Goal: Task Accomplishment & Management: Use online tool/utility

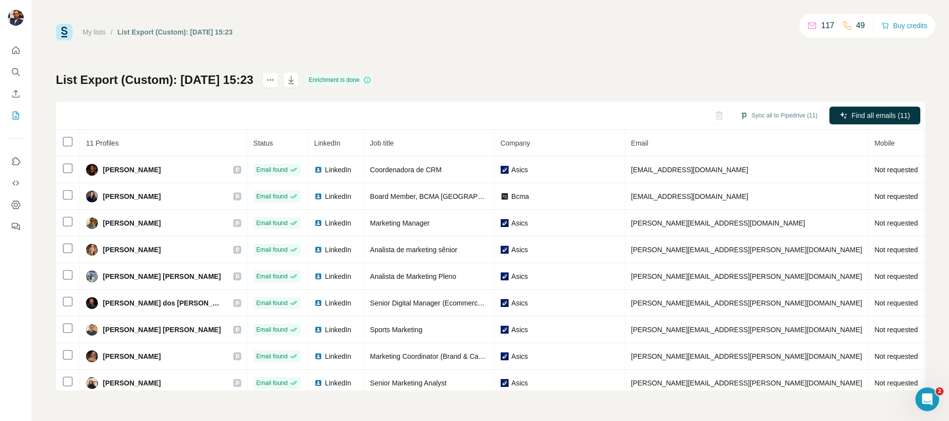
click at [625, 83] on div "List Export (Custom): 26/09/2025 15:23 Enrichment is done Sync all to Pipedrive…" at bounding box center [490, 231] width 869 height 319
click at [750, 115] on button "Sync all to Pipedrive (11)" at bounding box center [778, 115] width 91 height 15
click at [549, 100] on div "List Export (Custom): 26/09/2025 15:23 Enrichment is done Sync all to Pipedrive…" at bounding box center [490, 231] width 869 height 319
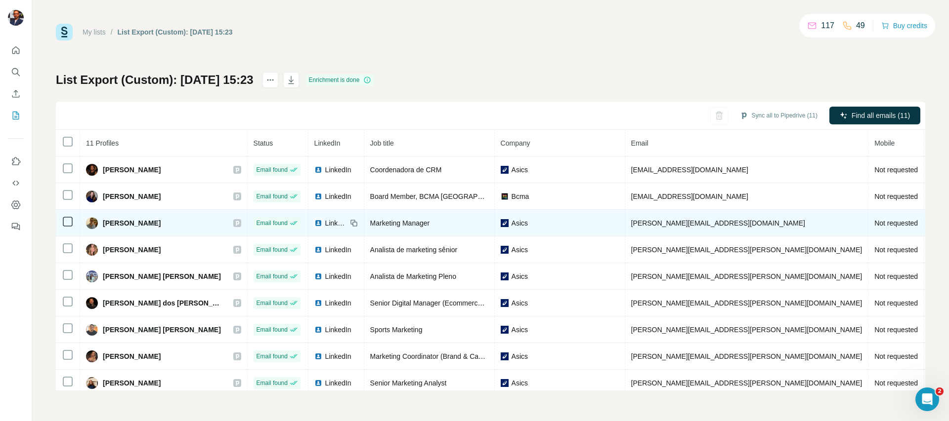
drag, startPoint x: 172, startPoint y: 224, endPoint x: 103, endPoint y: 227, distance: 69.3
click at [103, 227] on div "Felipe Pontual" at bounding box center [163, 223] width 155 height 12
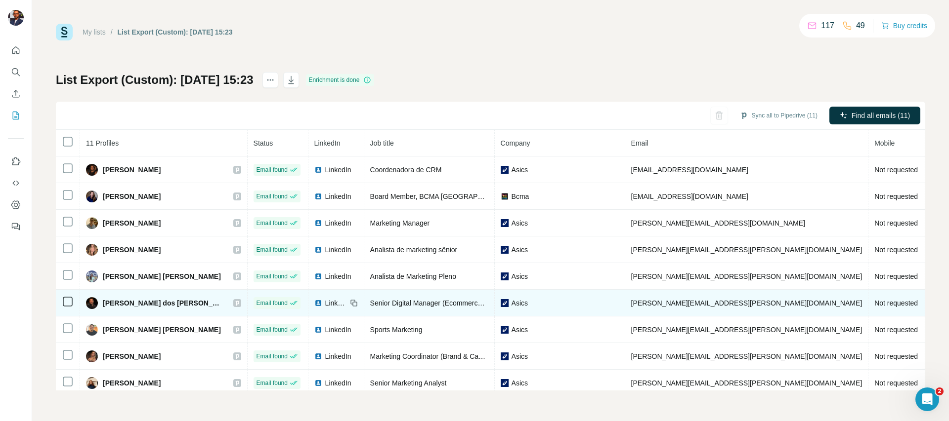
drag, startPoint x: 100, startPoint y: 303, endPoint x: 169, endPoint y: 308, distance: 69.8
click at [169, 308] on div "Gustavo Salomoni dos Reis" at bounding box center [154, 303] width 137 height 12
drag, startPoint x: 194, startPoint y: 306, endPoint x: 99, endPoint y: 302, distance: 94.9
click at [99, 302] on div "Gustavo Salomoni dos Reis" at bounding box center [163, 303] width 155 height 12
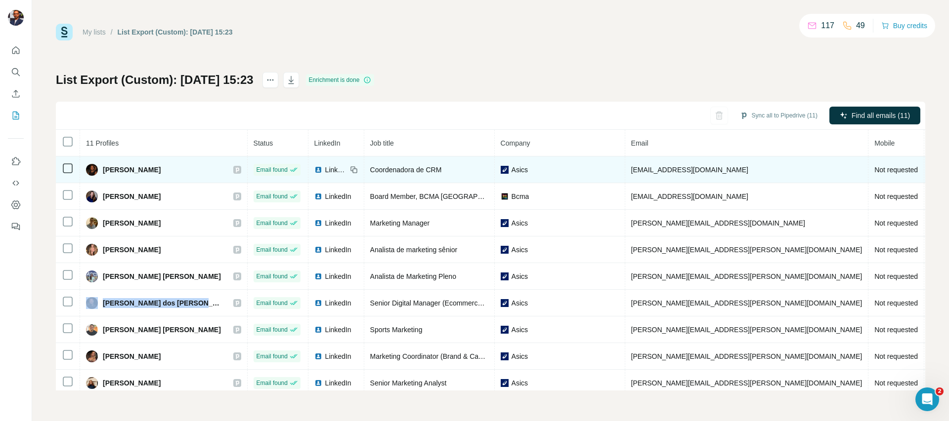
copy div "Gustavo Salomoni dos Reis"
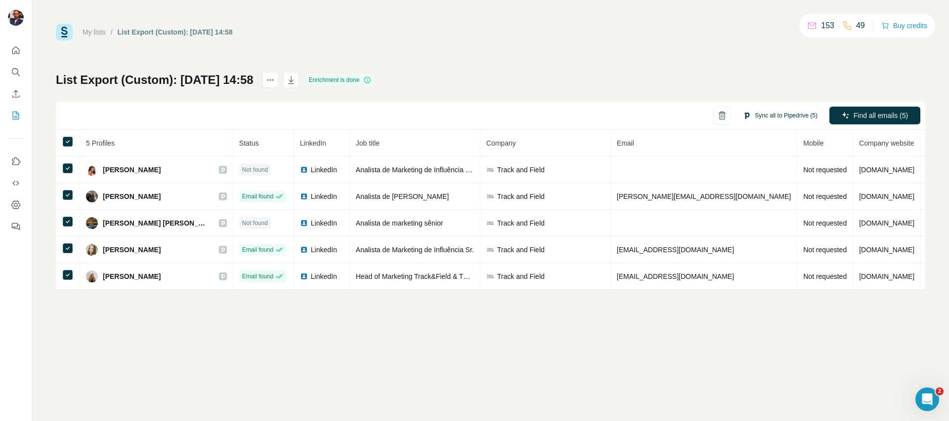
click at [756, 119] on button "Sync all to Pipedrive (5)" at bounding box center [780, 115] width 88 height 15
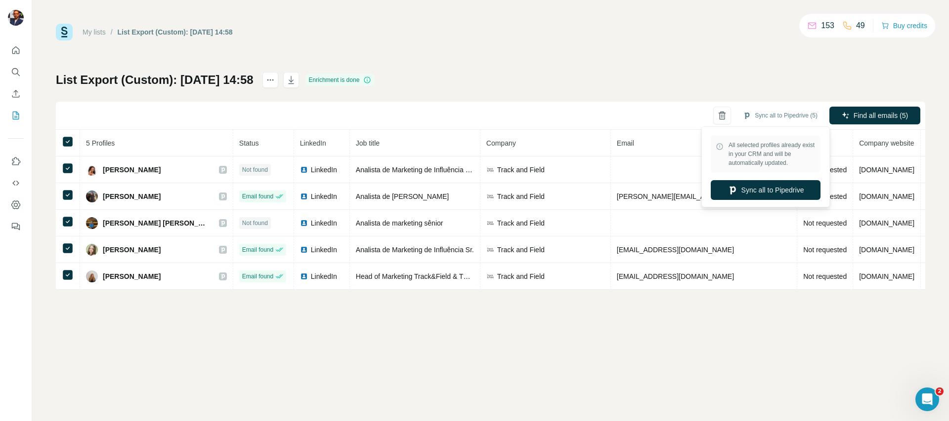
click at [652, 106] on div "Sync all to Pipedrive (5) Find all emails (5)" at bounding box center [490, 116] width 869 height 28
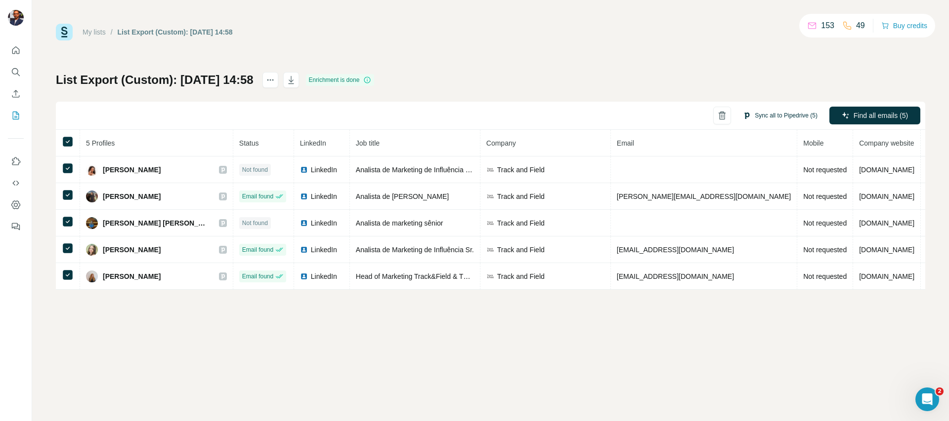
click at [768, 113] on button "Sync all to Pipedrive (5)" at bounding box center [780, 115] width 88 height 15
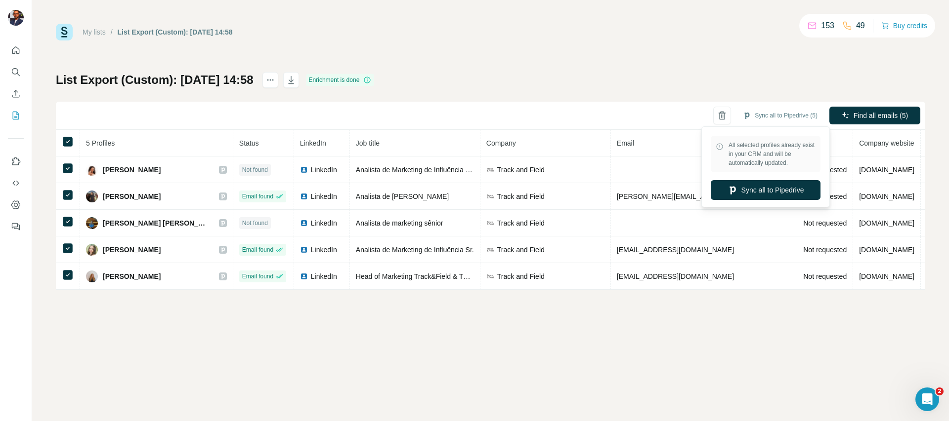
click at [643, 98] on div "List Export (Custom): 26/09/2025 14:58 Enrichment is done Sync all to Pipedrive…" at bounding box center [490, 181] width 869 height 218
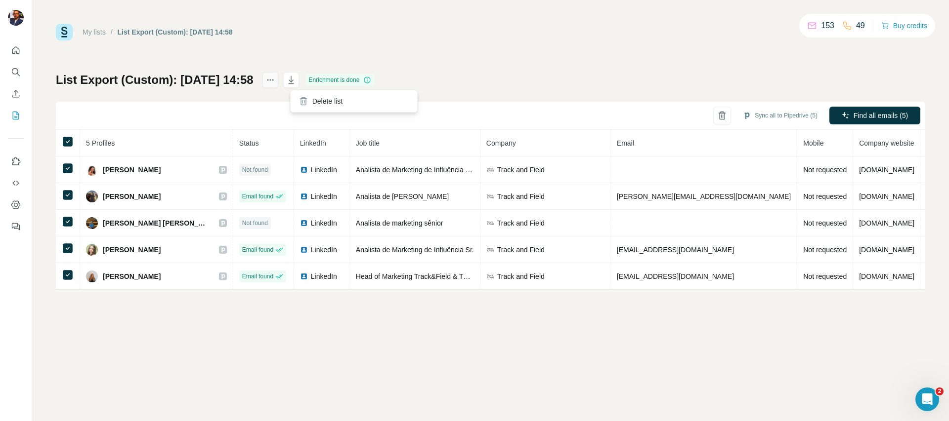
click at [275, 80] on icon "actions" at bounding box center [270, 80] width 10 height 10
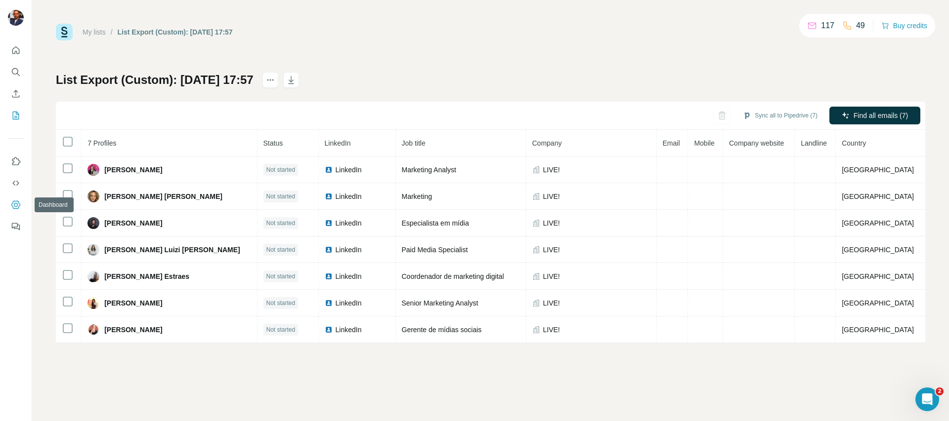
click at [14, 206] on icon "Dashboard" at bounding box center [16, 205] width 4 height 4
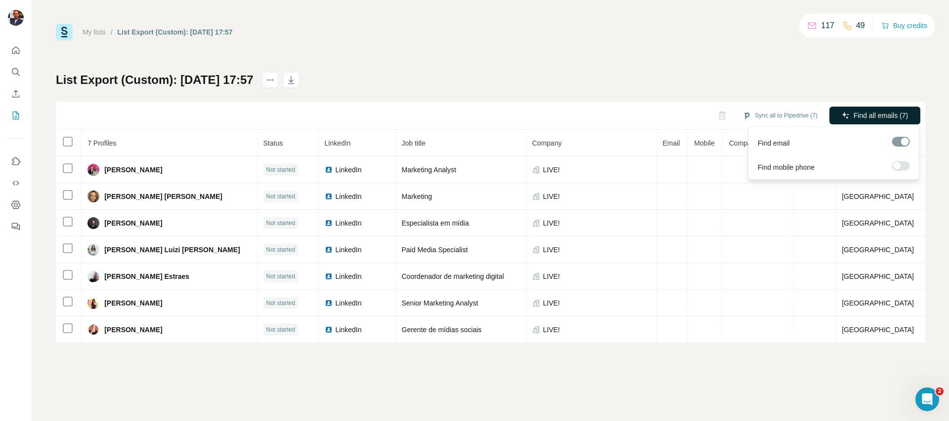
click at [856, 114] on span "Find all emails (7)" at bounding box center [880, 116] width 54 height 10
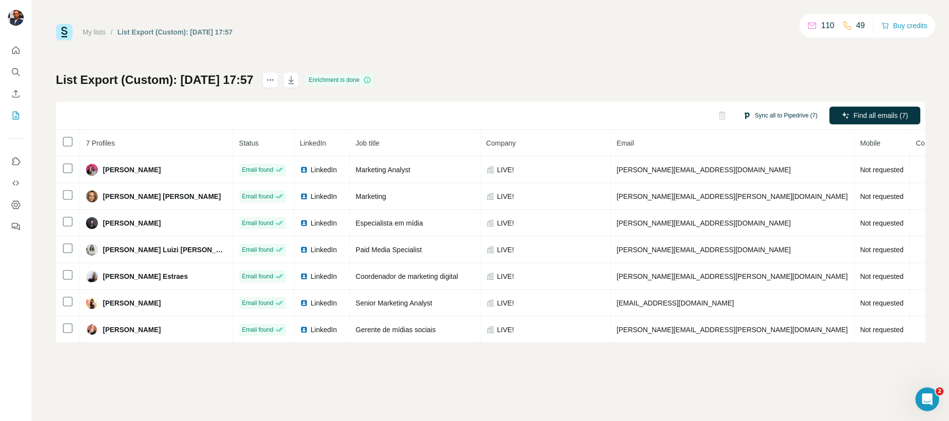
click at [764, 116] on button "Sync all to Pipedrive (7)" at bounding box center [780, 115] width 88 height 15
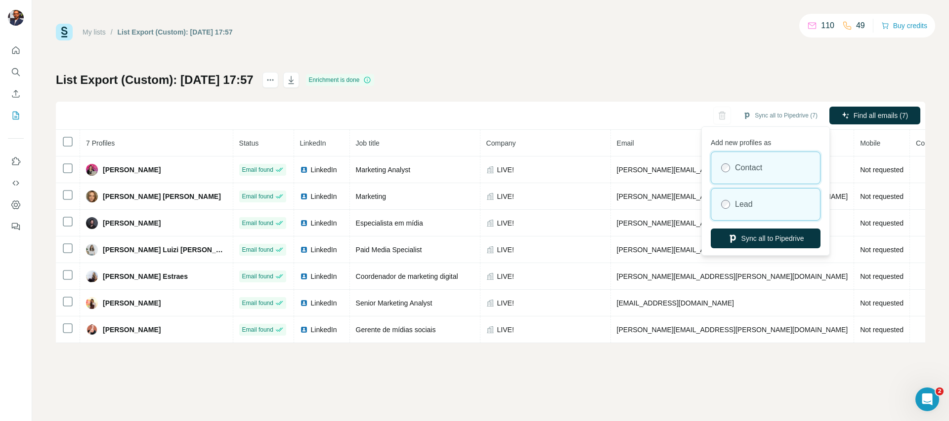
click at [735, 207] on label "Lead" at bounding box center [744, 205] width 18 height 12
click at [745, 174] on div "Contact" at bounding box center [765, 168] width 109 height 32
click at [745, 196] on div "Lead" at bounding box center [765, 205] width 109 height 32
click at [741, 172] on label "Contact" at bounding box center [748, 168] width 27 height 12
click at [754, 173] on label "Contact" at bounding box center [748, 168] width 27 height 12
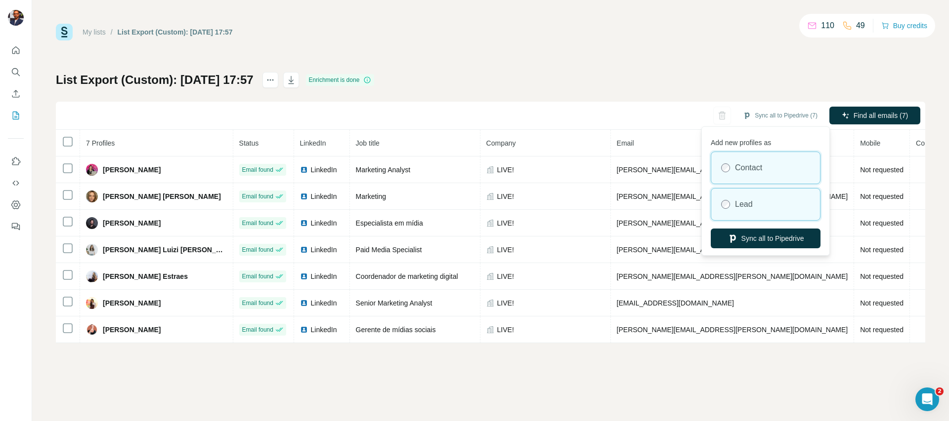
click at [746, 195] on div "Lead" at bounding box center [765, 205] width 109 height 32
click at [748, 166] on label "Contact" at bounding box center [748, 168] width 27 height 12
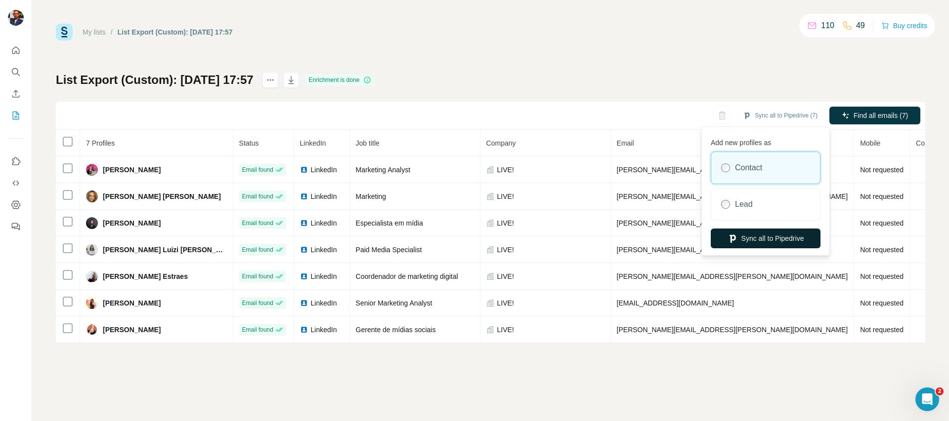
click at [741, 238] on button "Sync all to Pipedrive" at bounding box center [765, 239] width 110 height 20
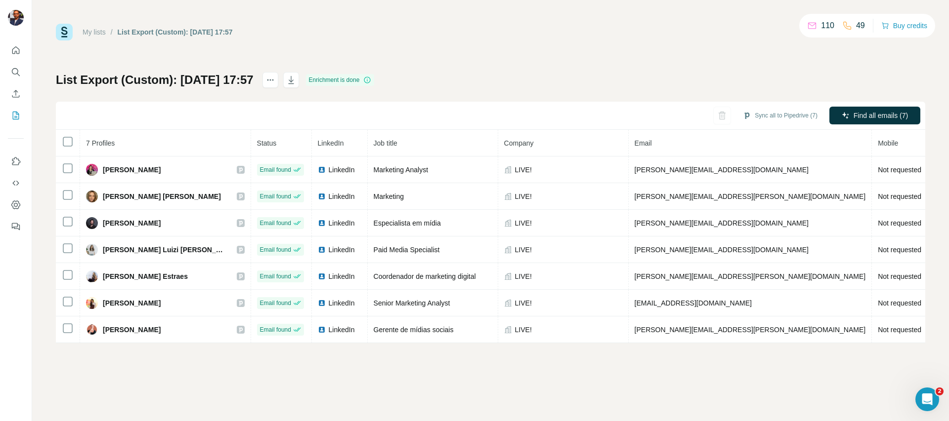
drag, startPoint x: 795, startPoint y: 26, endPoint x: 818, endPoint y: 25, distance: 23.3
click at [818, 25] on div "110 49 Buy credits" at bounding box center [867, 26] width 136 height 24
drag, startPoint x: 828, startPoint y: 26, endPoint x: 808, endPoint y: 26, distance: 20.7
click at [808, 26] on div "110" at bounding box center [820, 26] width 27 height 12
click at [808, 34] on div "110 49 Buy credits" at bounding box center [867, 26] width 136 height 24
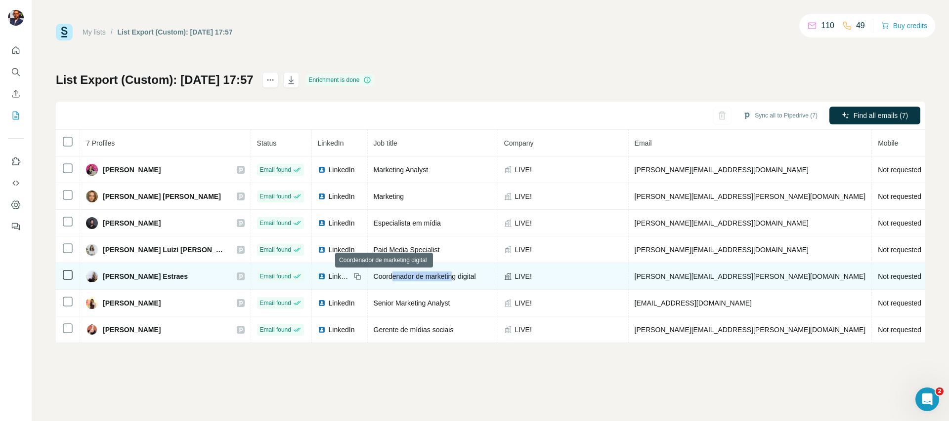
drag, startPoint x: 347, startPoint y: 278, endPoint x: 411, endPoint y: 276, distance: 64.3
click at [411, 276] on span "Coordenador de marketing digital" at bounding box center [424, 277] width 102 height 8
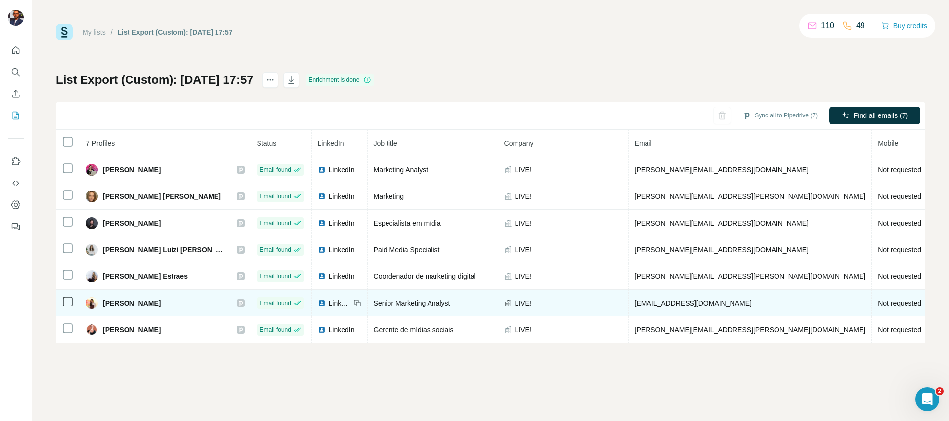
drag, startPoint x: 344, startPoint y: 302, endPoint x: 413, endPoint y: 303, distance: 68.7
click at [413, 303] on div "Senior Marketing Analyst" at bounding box center [432, 303] width 118 height 10
drag, startPoint x: 413, startPoint y: 303, endPoint x: 337, endPoint y: 301, distance: 75.6
click at [373, 301] on div "Senior Marketing Analyst" at bounding box center [432, 303] width 118 height 10
drag, startPoint x: 416, startPoint y: 331, endPoint x: 347, endPoint y: 297, distance: 77.3
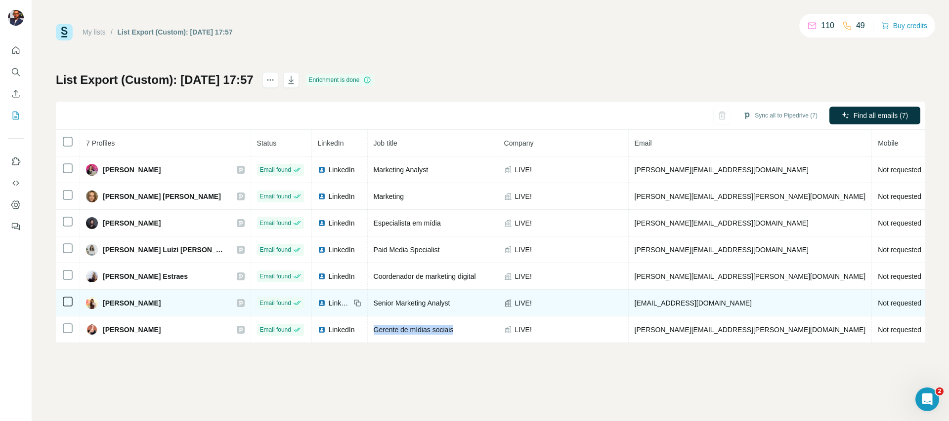
click at [305, 329] on tr "Liliane Mastroianni Email found LinkedIn Gerente de mídias sociais LIVE! lilian…" at bounding box center [586, 330] width 1061 height 27
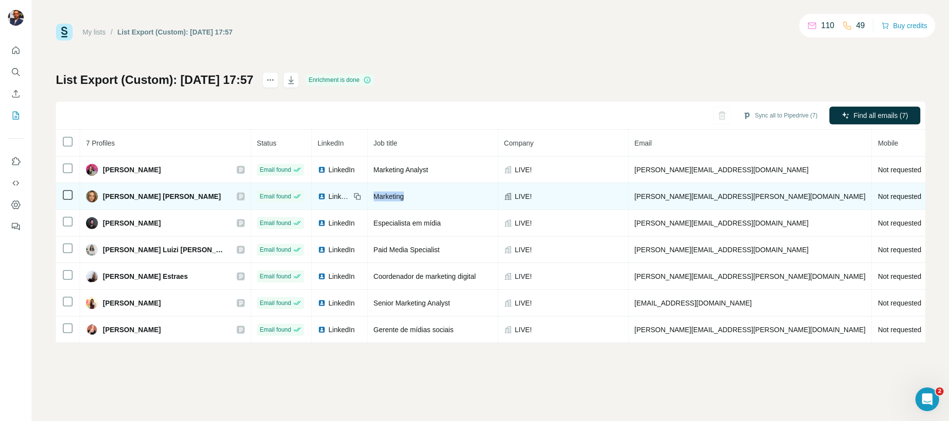
drag, startPoint x: 390, startPoint y: 192, endPoint x: 300, endPoint y: 194, distance: 90.4
click at [300, 194] on tr "Fernanda Almeida Prado Email found LinkedIn Marketing LIVE! fernanda.prado@live…" at bounding box center [586, 196] width 1061 height 27
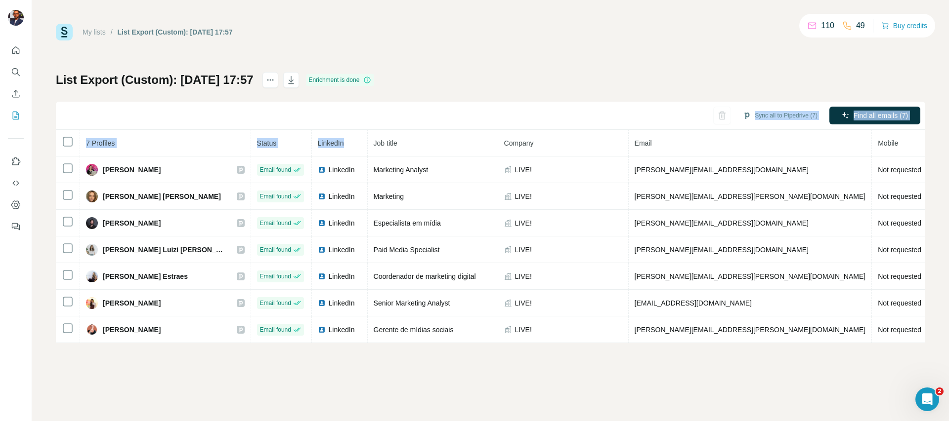
drag, startPoint x: 364, startPoint y: 127, endPoint x: 350, endPoint y: 130, distance: 14.5
click at [350, 130] on div "Sync all to Pipedrive (7) Find all emails (7) 7 Profiles Status LinkedIn Job ti…" at bounding box center [490, 223] width 869 height 242
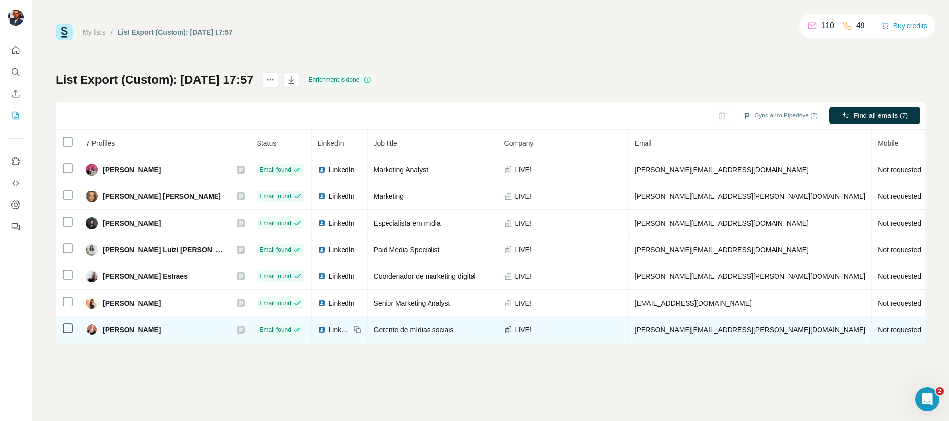
click at [440, 322] on td "Gerente de mídias sociais" at bounding box center [433, 330] width 130 height 27
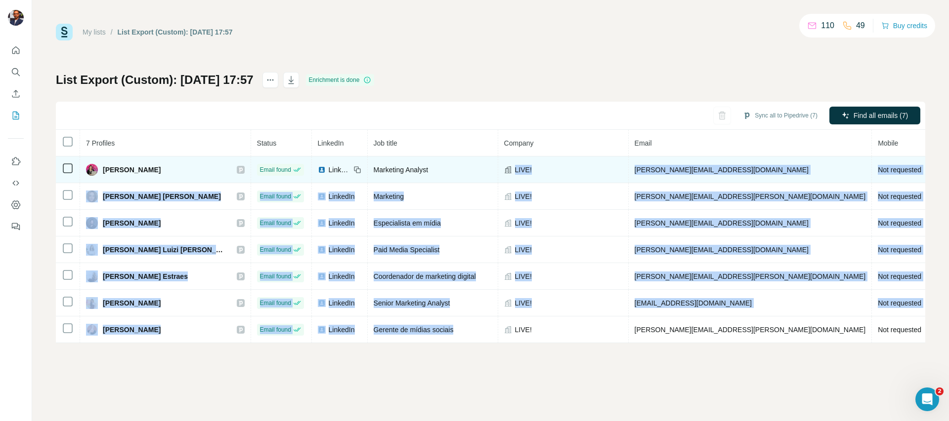
drag, startPoint x: 439, startPoint y: 326, endPoint x: 328, endPoint y: 178, distance: 185.2
click at [328, 178] on tbody "Andressa Prates Email found LinkedIn Marketing Analyst LIVE! andressa.prates@li…" at bounding box center [586, 250] width 1061 height 187
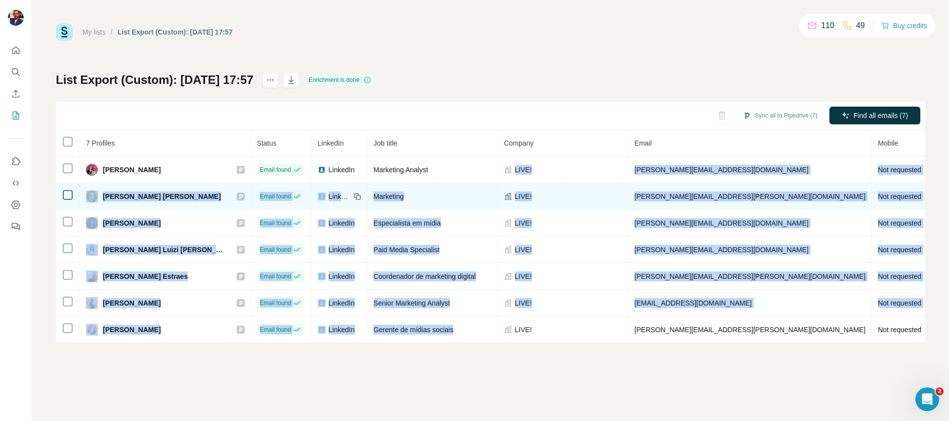
click at [384, 189] on td "Marketing" at bounding box center [433, 196] width 130 height 27
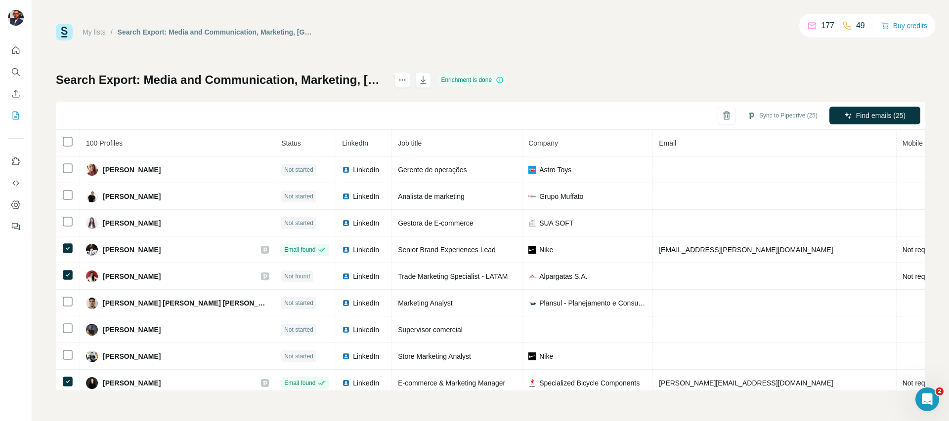
scroll to position [2439, 0]
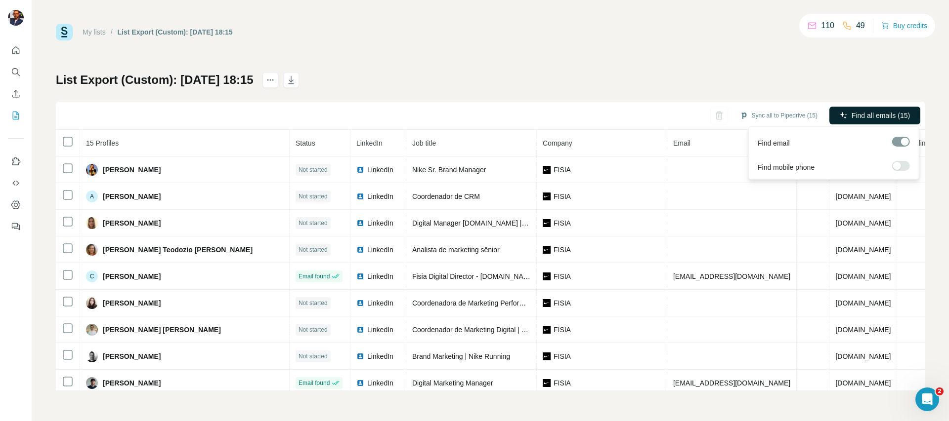
click at [856, 114] on span "Find all emails (15)" at bounding box center [880, 116] width 58 height 10
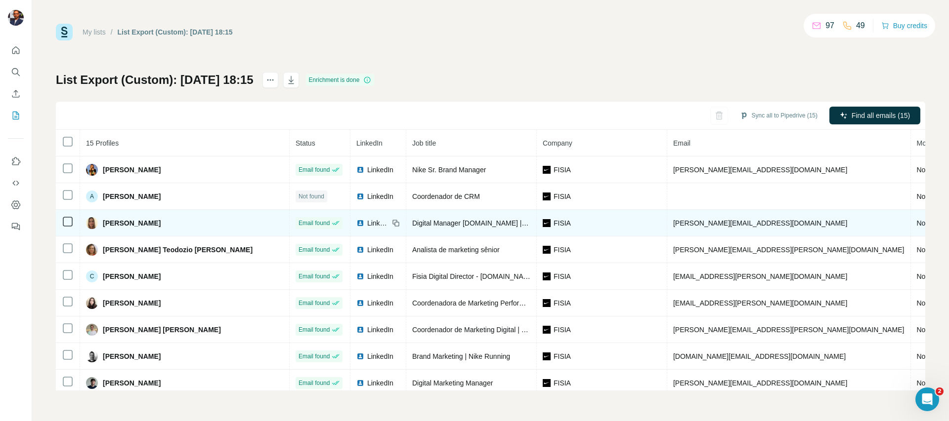
scroll to position [166, 0]
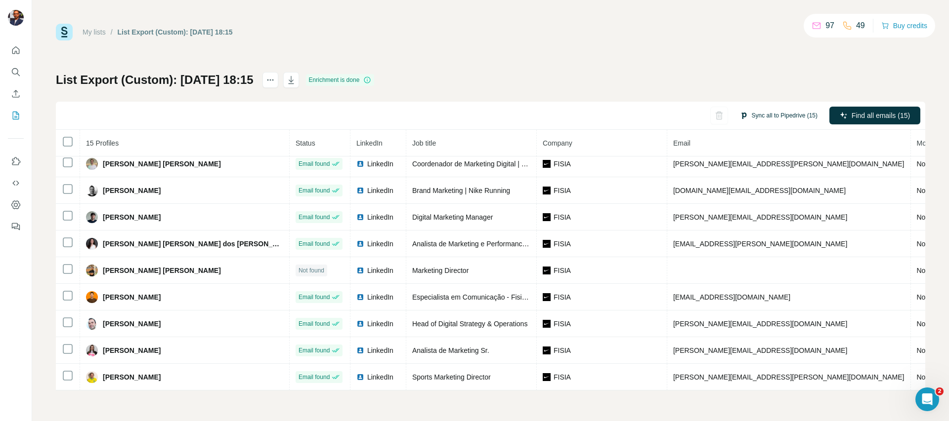
click at [780, 118] on button "Sync all to Pipedrive (15)" at bounding box center [778, 115] width 91 height 15
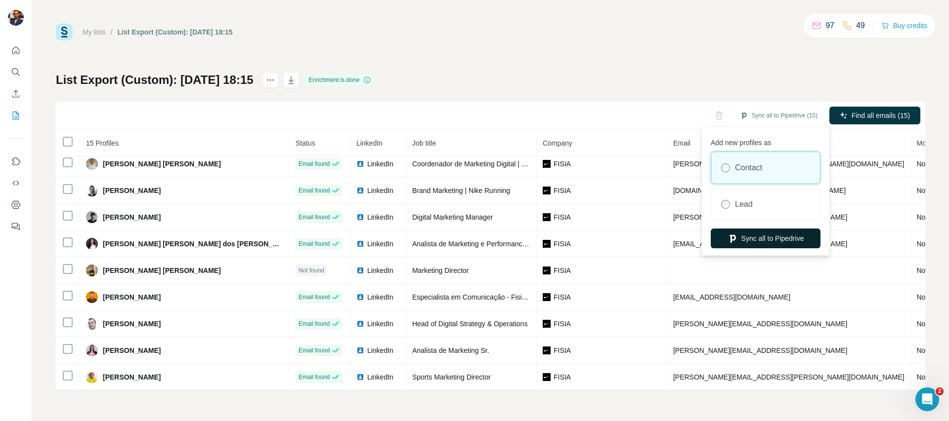
click at [762, 240] on button "Sync all to Pipedrive" at bounding box center [765, 239] width 110 height 20
